Goal: Task Accomplishment & Management: Manage account settings

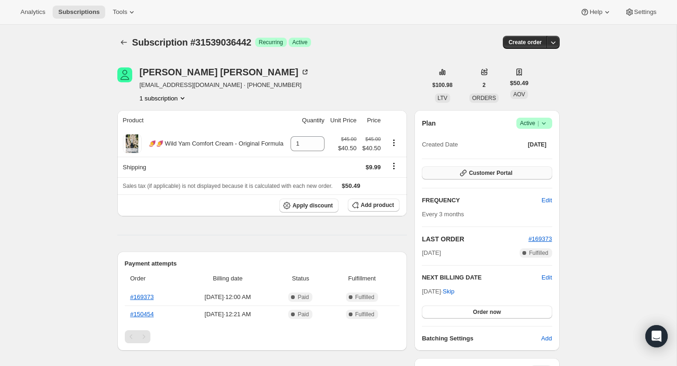
click at [437, 172] on button "Customer Portal" at bounding box center [487, 173] width 130 height 13
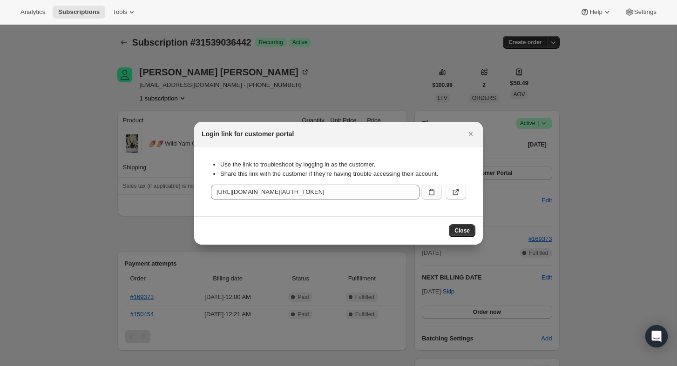
click at [434, 193] on icon ":rc0:" at bounding box center [431, 192] width 9 height 9
click at [460, 231] on span "Close" at bounding box center [461, 230] width 15 height 7
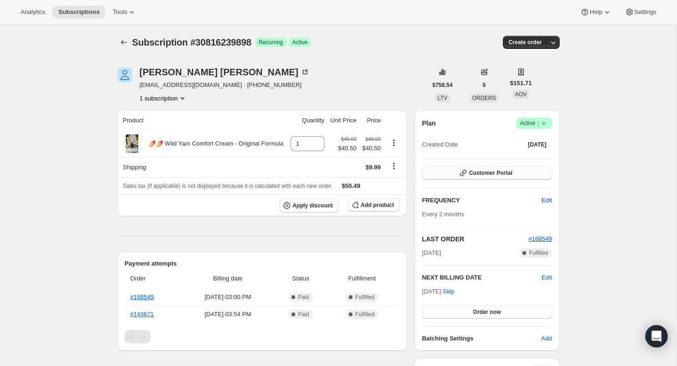
click at [479, 175] on span "Customer Portal" at bounding box center [490, 172] width 43 height 7
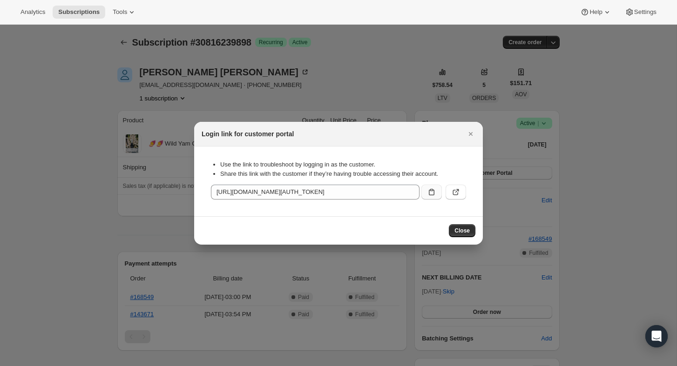
click at [429, 193] on icon ":rbt:" at bounding box center [431, 192] width 9 height 9
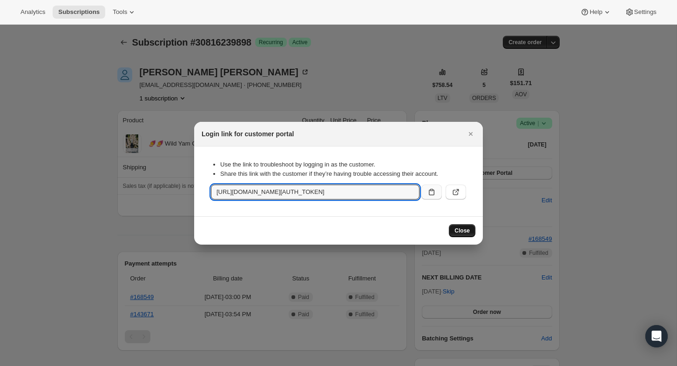
click at [459, 229] on span "Close" at bounding box center [461, 230] width 15 height 7
